Goal: Task Accomplishment & Management: Manage account settings

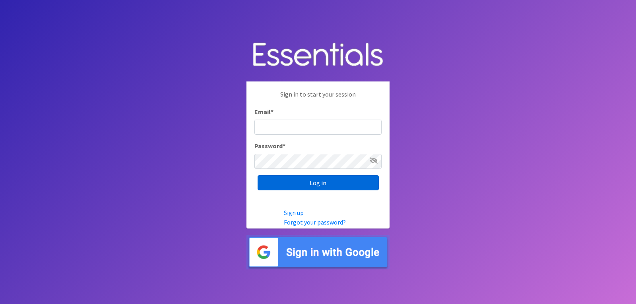
type input "[EMAIL_ADDRESS][DOMAIN_NAME]"
click at [316, 183] on input "Log in" at bounding box center [317, 182] width 121 height 15
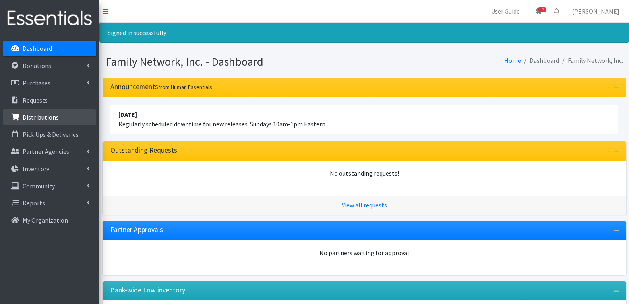
click at [48, 120] on p "Distributions" at bounding box center [41, 117] width 36 height 8
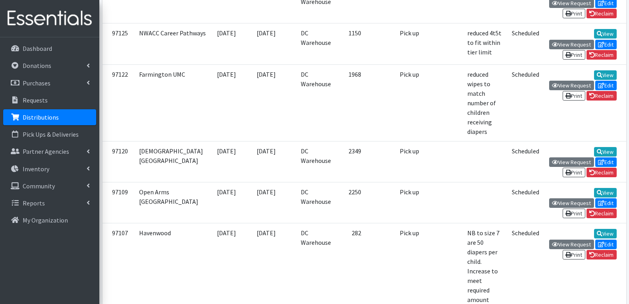
scroll to position [477, 0]
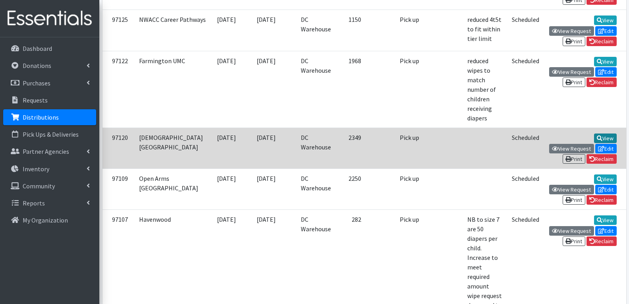
click at [594, 133] on link "View" at bounding box center [605, 138] width 23 height 10
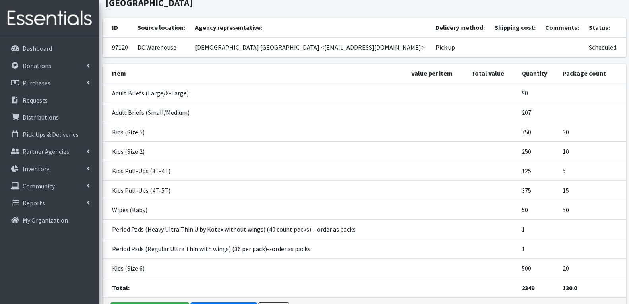
scroll to position [102, 0]
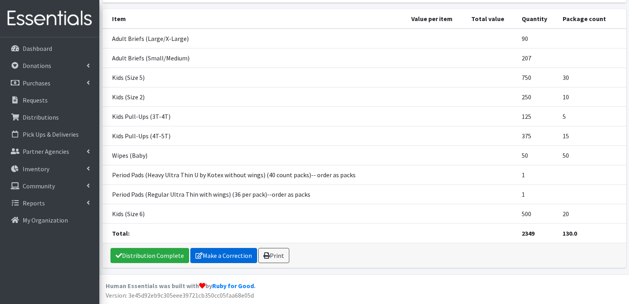
click at [196, 255] on icon at bounding box center [198, 255] width 7 height 6
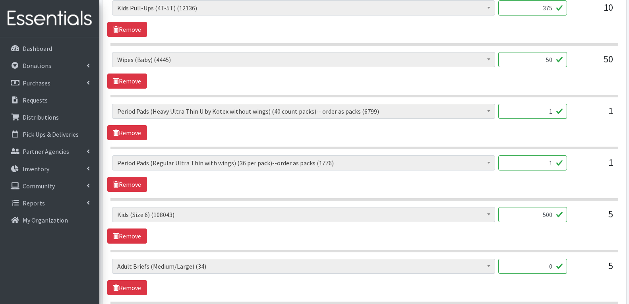
scroll to position [636, 0]
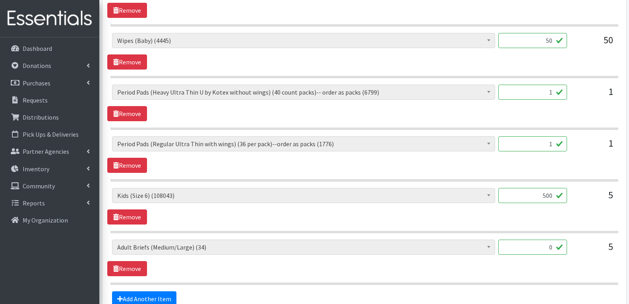
click at [549, 136] on input "1" at bounding box center [532, 143] width 69 height 15
type input "61"
click at [331, 151] on div "Adult Briefs (Large/X-Large) (327) Adult Briefs (Medium/Large) (34) Adult Brief…" at bounding box center [364, 154] width 514 height 37
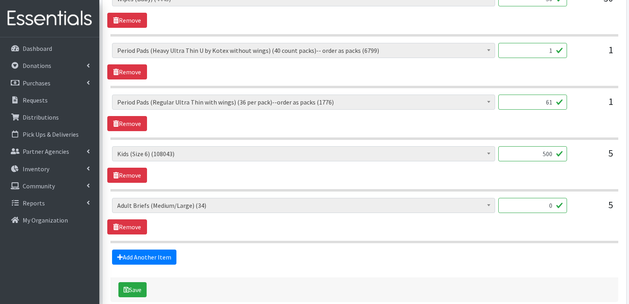
scroll to position [705, 0]
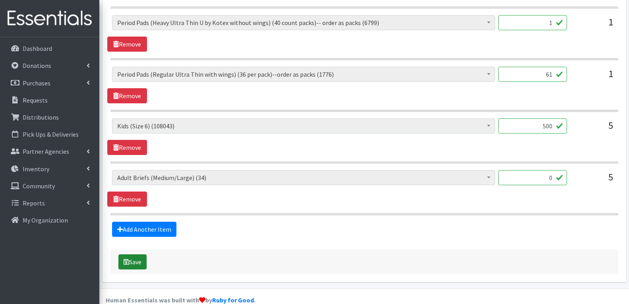
click at [131, 254] on button "Save" at bounding box center [132, 261] width 28 height 15
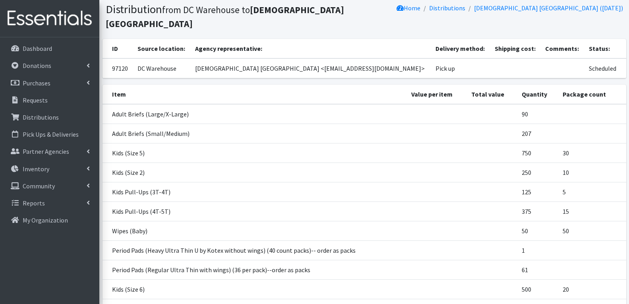
scroll to position [79, 0]
click at [58, 116] on link "Distributions" at bounding box center [49, 117] width 93 height 16
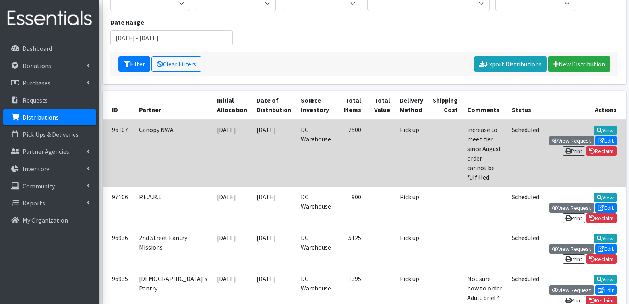
scroll to position [119, 0]
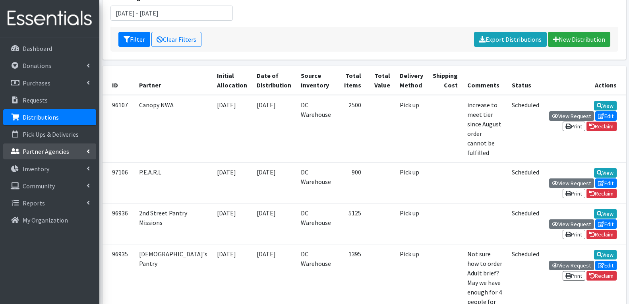
click at [39, 149] on p "Partner Agencies" at bounding box center [46, 151] width 46 height 8
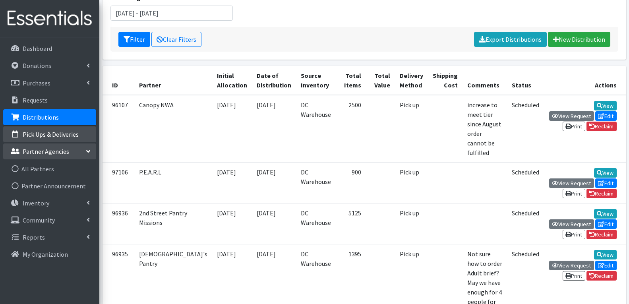
click at [43, 133] on p "Pick Ups & Deliveries" at bounding box center [51, 134] width 56 height 8
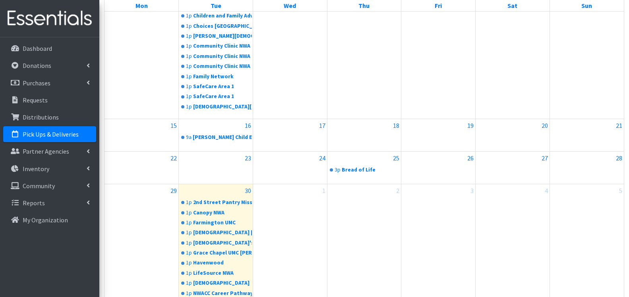
scroll to position [318, 0]
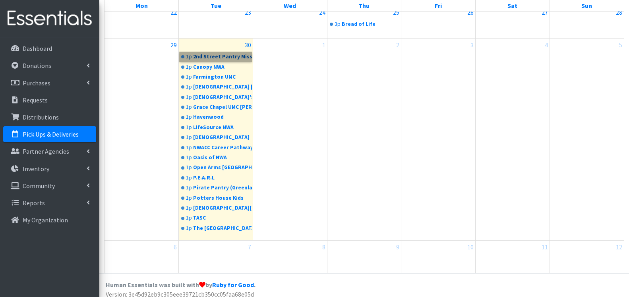
click at [220, 52] on link "1p 2nd Street Pantry Missions" at bounding box center [216, 57] width 72 height 10
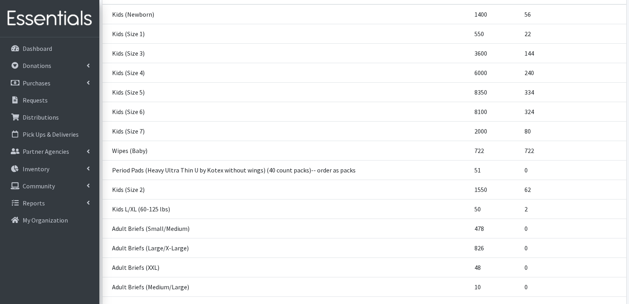
scroll to position [356, 0]
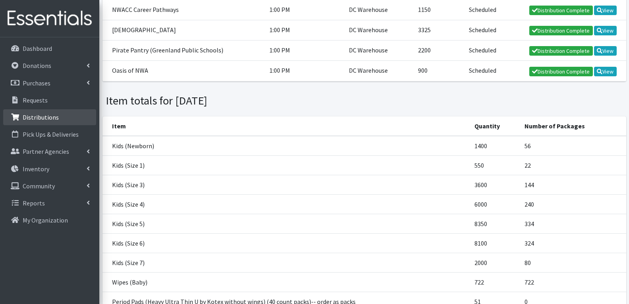
click at [61, 117] on link "Distributions" at bounding box center [49, 117] width 93 height 16
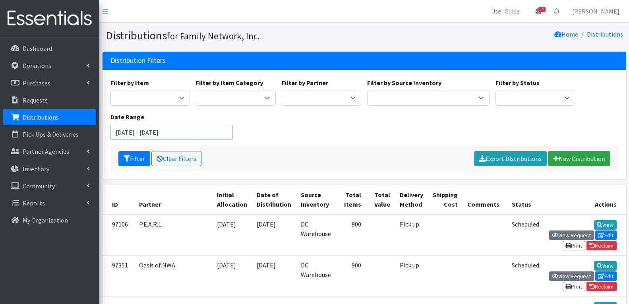
click at [145, 133] on input "July 30, 2025 - October 30, 2025" at bounding box center [171, 132] width 122 height 15
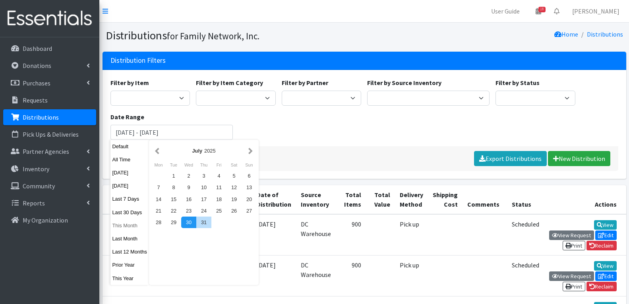
click at [122, 226] on button "This Month" at bounding box center [129, 226] width 39 height 12
type input "[DATE] - [DATE]"
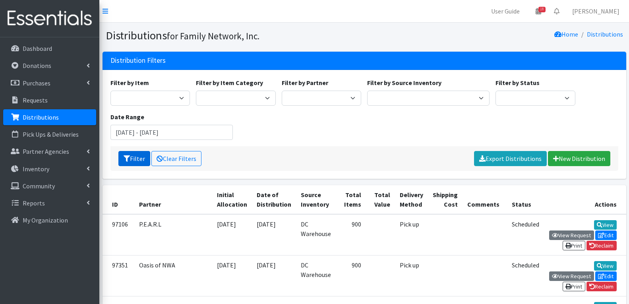
click at [137, 163] on button "Filter" at bounding box center [134, 158] width 32 height 15
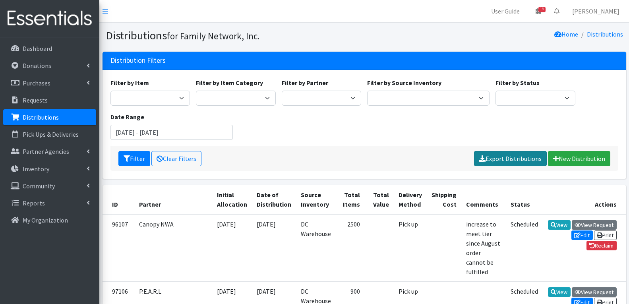
click at [494, 161] on link "Export Distributions" at bounding box center [510, 158] width 73 height 15
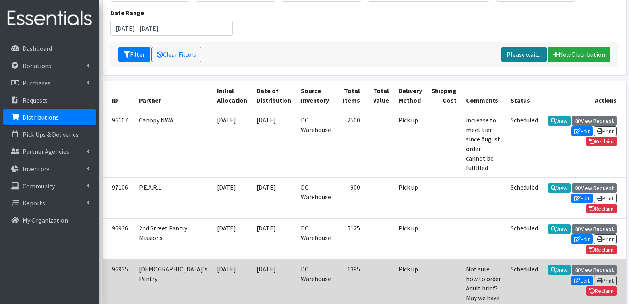
scroll to position [40, 0]
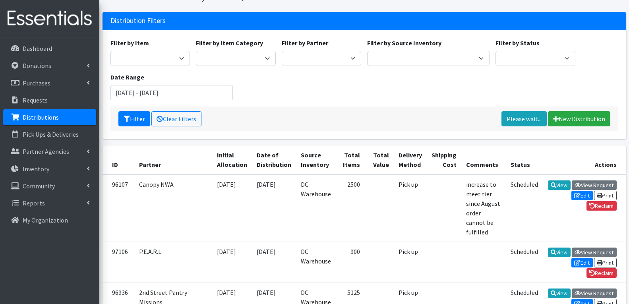
click at [289, 115] on div "Filter Clear Filters Please wait... New Distribution" at bounding box center [364, 118] width 508 height 25
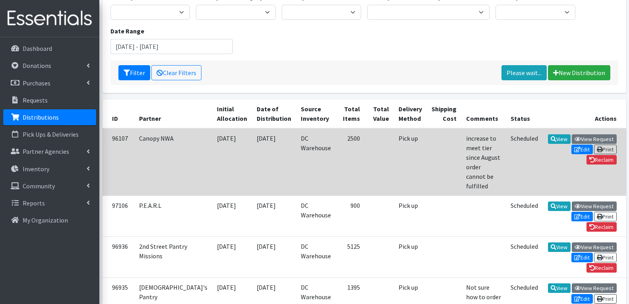
scroll to position [159, 0]
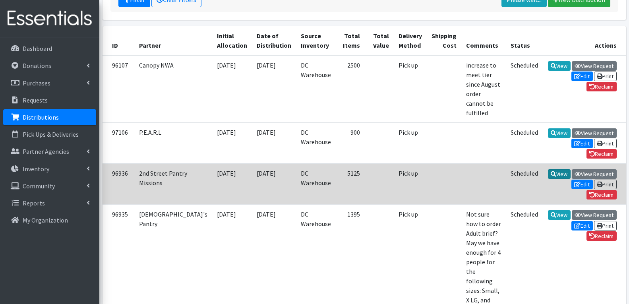
click at [548, 169] on link "View" at bounding box center [559, 174] width 23 height 10
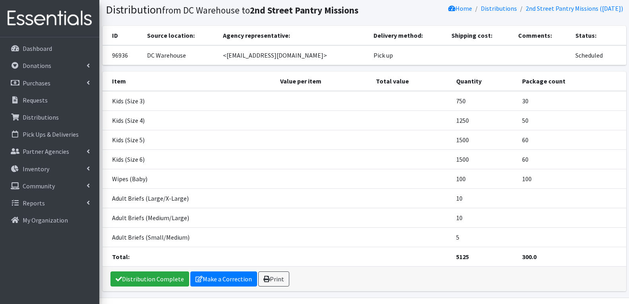
scroll to position [40, 0]
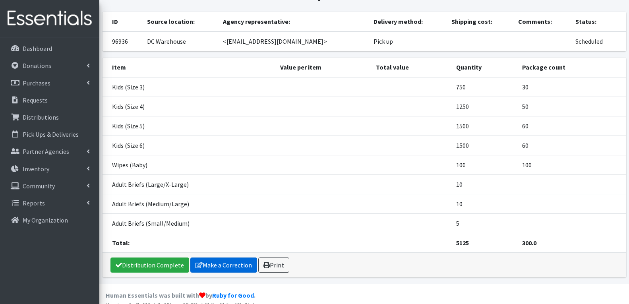
click at [226, 265] on link "Make a Correction" at bounding box center [223, 264] width 67 height 15
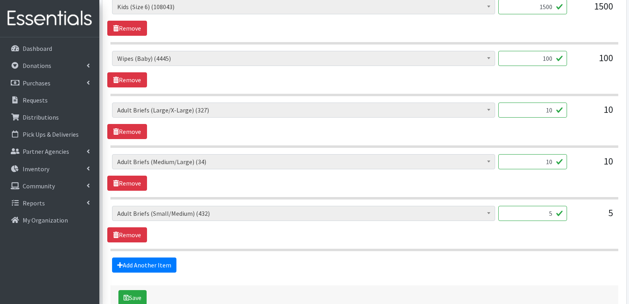
scroll to position [471, 0]
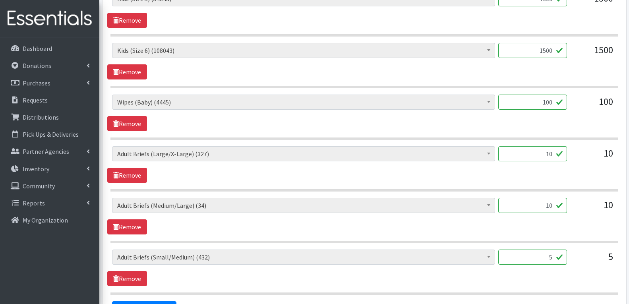
click at [549, 146] on input "10" at bounding box center [532, 153] width 69 height 15
type input "227"
click at [541, 159] on div "Adult Briefs (Large/X-Large) (327) Adult Briefs (Medium/Large) (34) Adult Brief…" at bounding box center [364, 164] width 514 height 37
click at [532, 198] on input "10" at bounding box center [532, 205] width 69 height 15
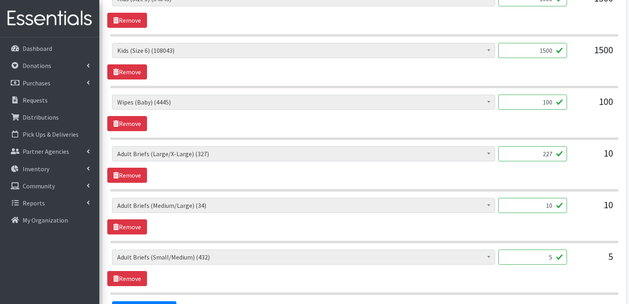
click at [532, 198] on input "10" at bounding box center [532, 205] width 69 height 15
type input "20"
click at [388, 207] on div "Adult Briefs (Large/X-Large) (327) Adult Briefs (Medium/Large) (34) Adult Brief…" at bounding box center [364, 216] width 514 height 37
click at [549, 249] on input "5" at bounding box center [532, 256] width 69 height 15
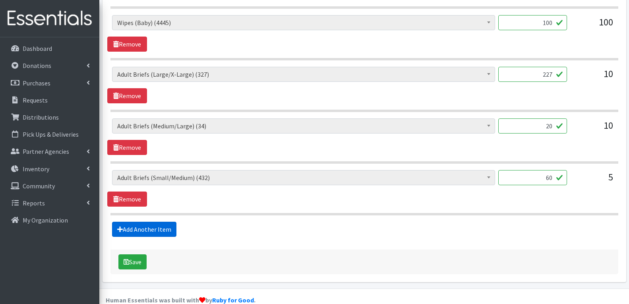
type input "60"
click at [150, 222] on link "Add Another Item" at bounding box center [144, 229] width 64 height 15
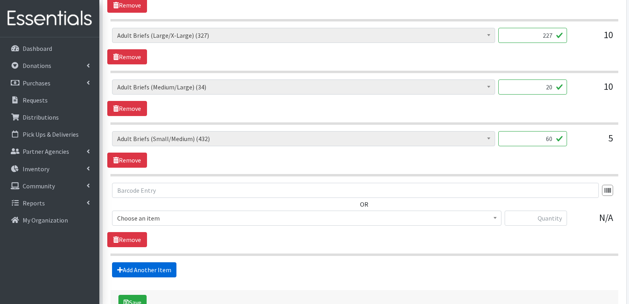
scroll to position [630, 0]
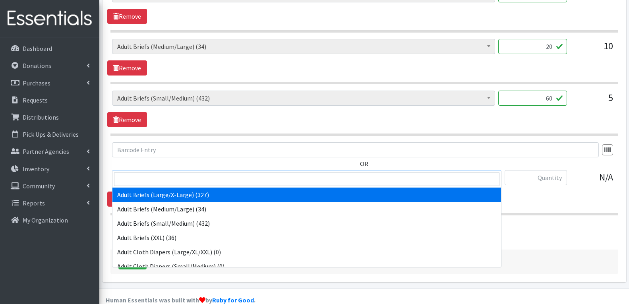
click at [177, 172] on span "Adult Briefs (Large/X-Large) (327)" at bounding box center [306, 177] width 379 height 11
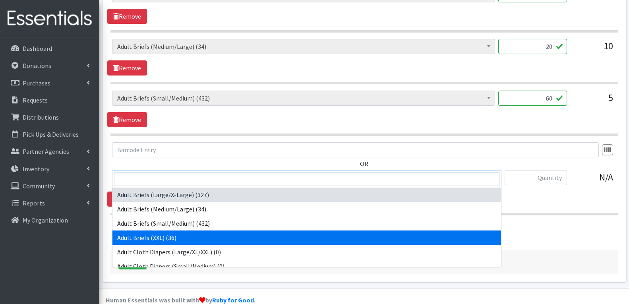
select select "4570"
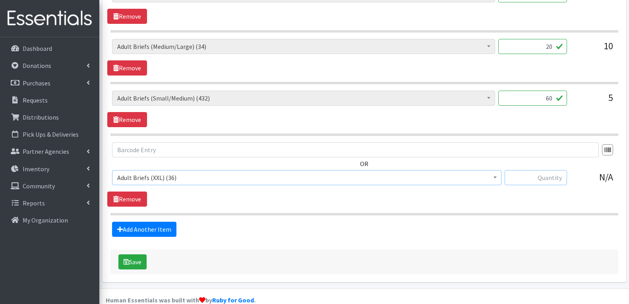
click at [534, 170] on input "text" at bounding box center [536, 177] width 62 height 15
type input "36"
click at [139, 254] on button "Save" at bounding box center [132, 261] width 28 height 15
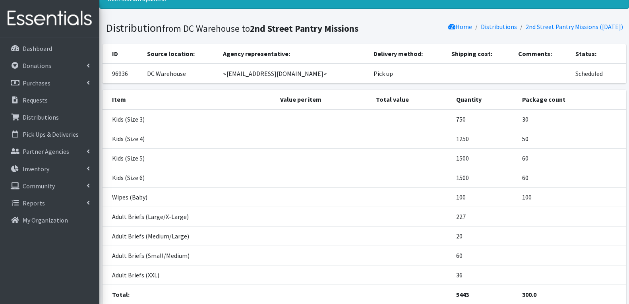
scroll to position [79, 0]
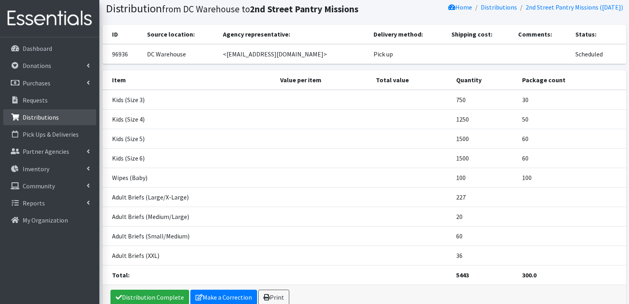
click at [43, 122] on link "Distributions" at bounding box center [49, 117] width 93 height 16
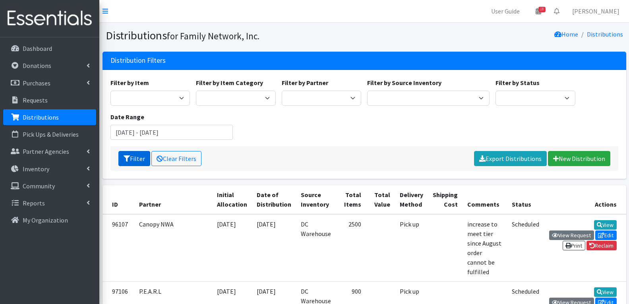
click at [136, 153] on button "Filter" at bounding box center [134, 158] width 32 height 15
click at [161, 139] on input "[DATE] - [DATE]" at bounding box center [171, 132] width 122 height 15
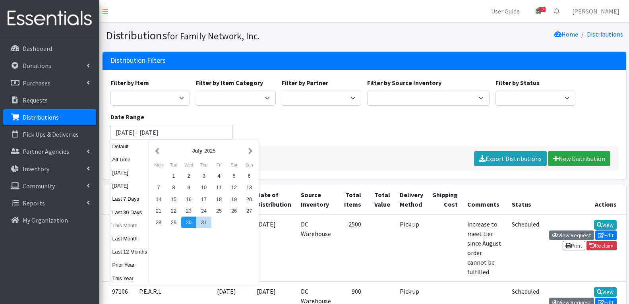
click at [127, 226] on button "This Month" at bounding box center [129, 226] width 39 height 12
type input "[DATE] - [DATE]"
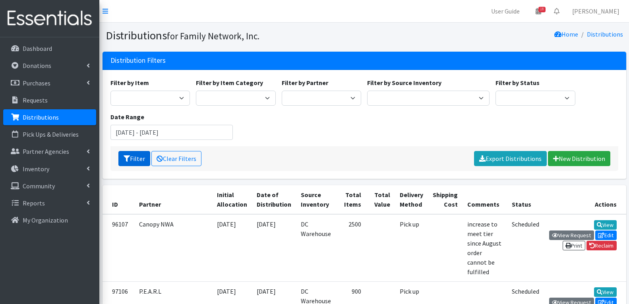
click at [127, 154] on button "Filter" at bounding box center [134, 158] width 32 height 15
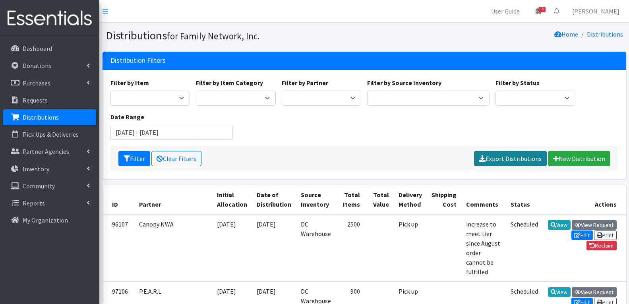
click at [499, 157] on link "Export Distributions" at bounding box center [510, 158] width 73 height 15
drag, startPoint x: 490, startPoint y: 151, endPoint x: 483, endPoint y: 152, distance: 6.8
click at [489, 152] on div "Filter Clear Filters Please wait... New Distribution" at bounding box center [364, 158] width 508 height 25
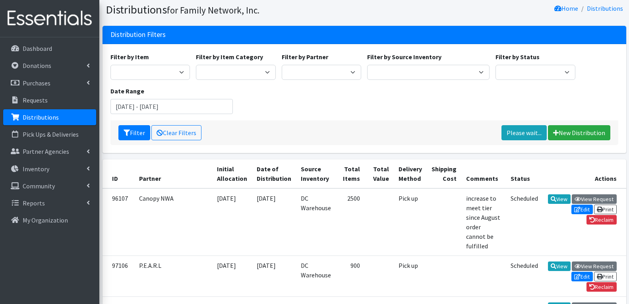
scroll to position [40, 0]
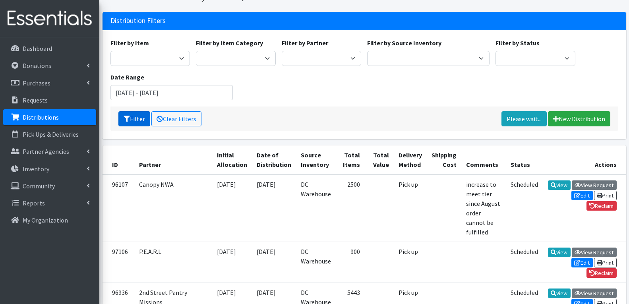
click at [133, 124] on button "Filter" at bounding box center [134, 118] width 32 height 15
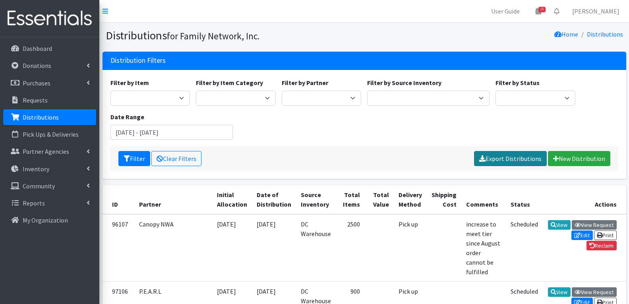
click at [492, 158] on link "Export Distributions" at bounding box center [510, 158] width 73 height 15
